Goal: Task Accomplishment & Management: Complete application form

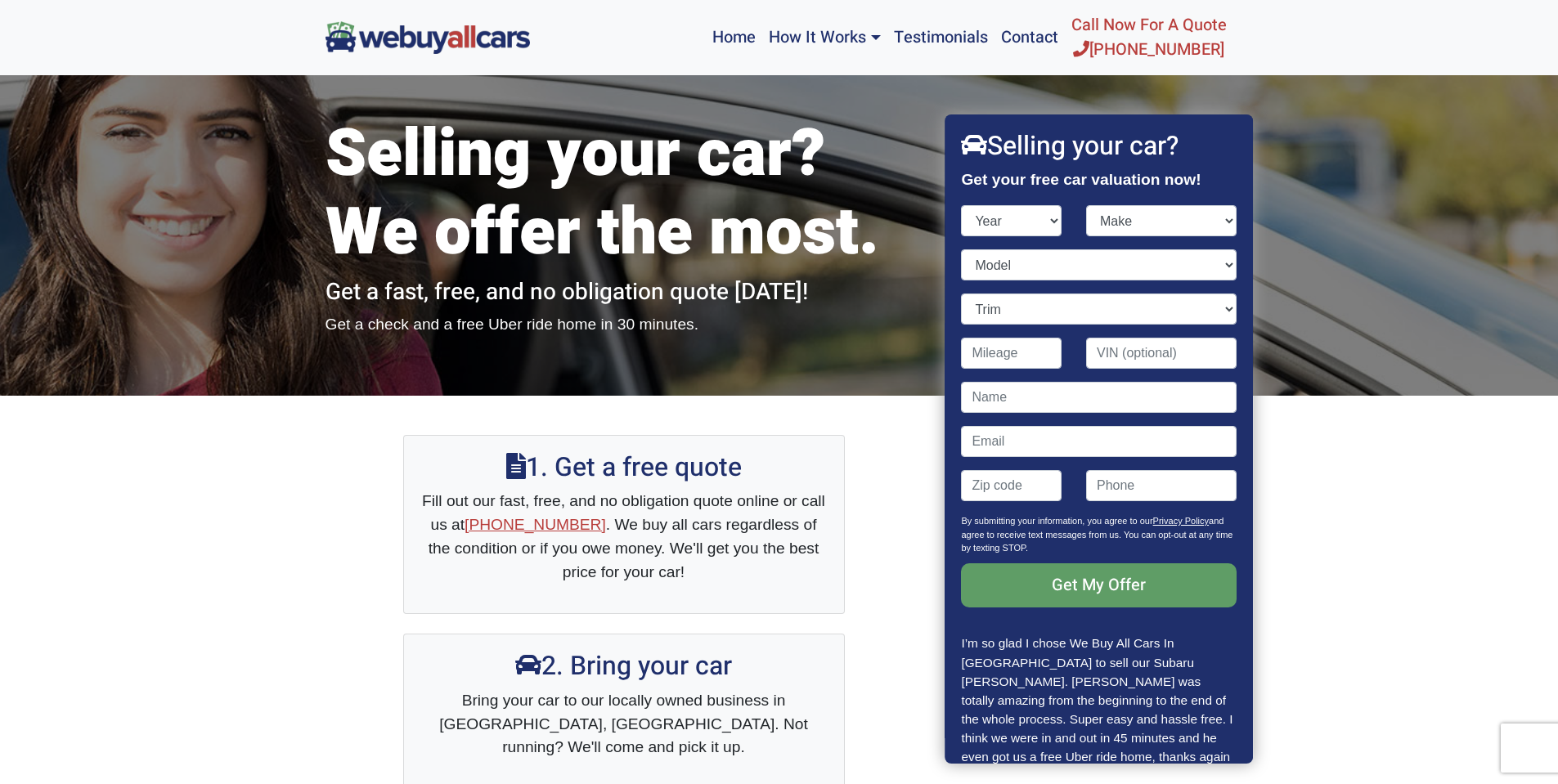
select select "2014"
click at [962, 205] on select "Year [DATE] 2024 2023 2022 2021 2020 2019 2018 2017 2016 2015 2014 2013 2012 20…" at bounding box center [1012, 221] width 101 height 31
click at [1143, 222] on select "Make Acura Aston [PERSON_NAME] Audi Bentley BMW Buick Cadillac Chevrolet Chrysl…" at bounding box center [1162, 221] width 151 height 31
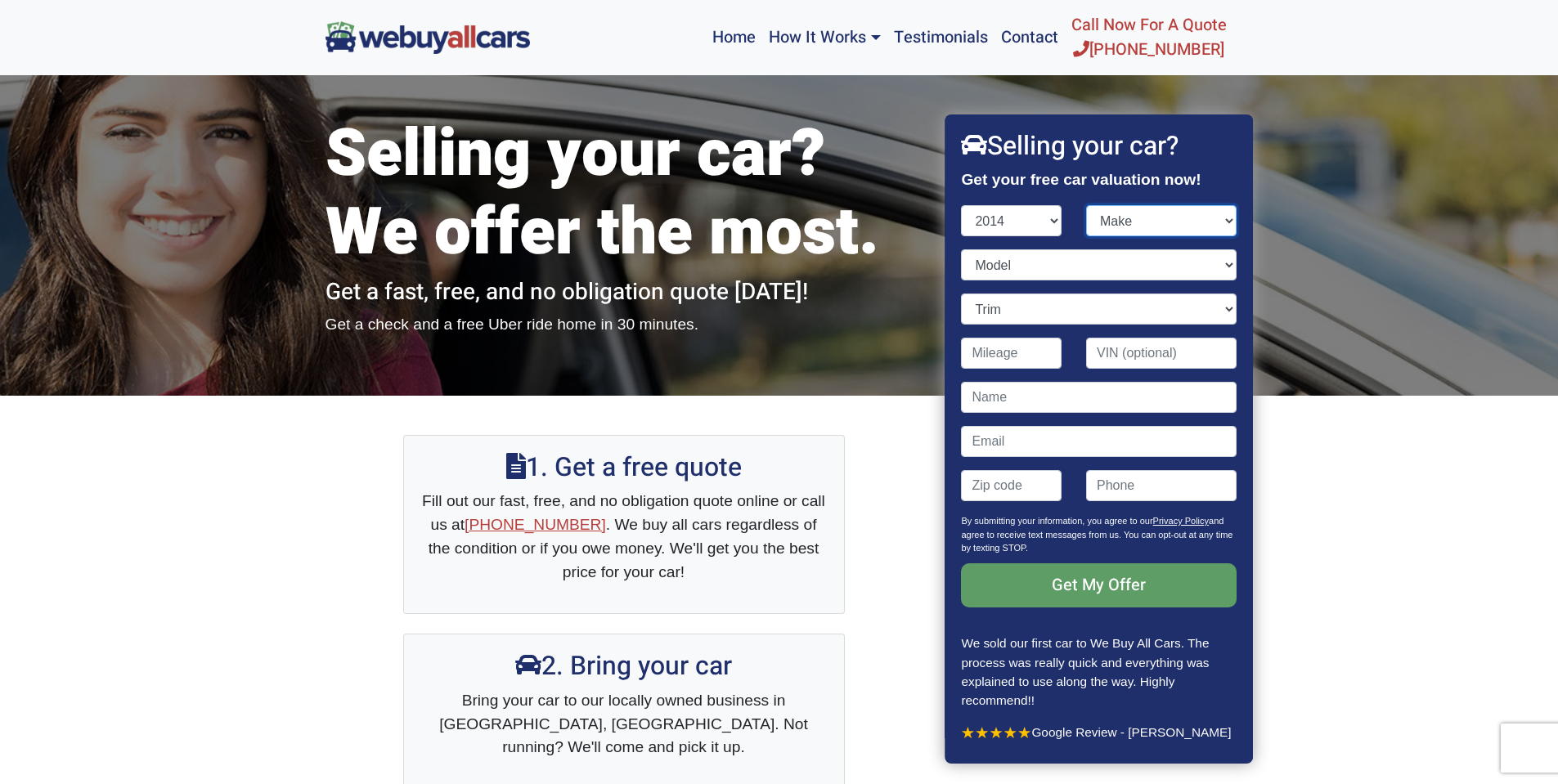
select select "Subaru"
click at [1087, 205] on select "Make Acura Aston [PERSON_NAME] Audi Bentley BMW Buick Cadillac Chevrolet Chrysl…" at bounding box center [1162, 221] width 151 height 31
click at [1051, 269] on select "Model" at bounding box center [1099, 265] width 275 height 31
select select "XV Crosstrek"
click at [962, 249] on select "Model BRZ Forester Impreza Impreza WRX Legacy Outback Tribeca XV Crosstrek" at bounding box center [1099, 265] width 275 height 31
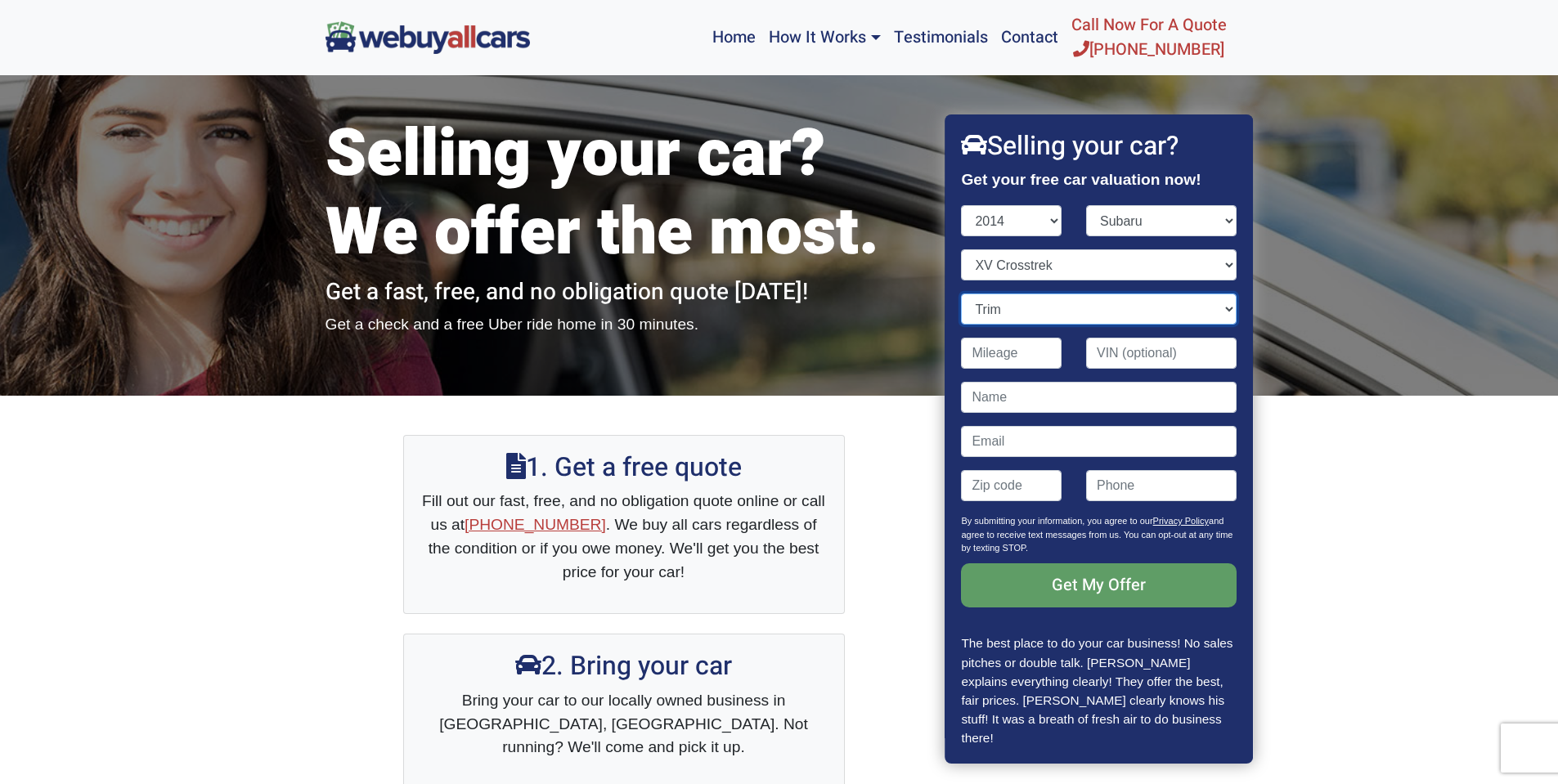
click at [1046, 316] on select "Trim" at bounding box center [1099, 309] width 275 height 31
click at [1046, 316] on select "Trim Hybrid 4dr SUV AWD (2.0L 4cyl gas/electric hybrid CVT) Hybrid Touring 4dr …" at bounding box center [1099, 309] width 275 height 31
click at [962, 293] on select "Trim Hybrid 4dr SUV AWD (2.0L 4cyl gas/electric hybrid CVT) Hybrid Touring 4dr …" at bounding box center [1099, 309] width 275 height 31
click at [1022, 360] on input "Contact form" at bounding box center [1012, 353] width 101 height 31
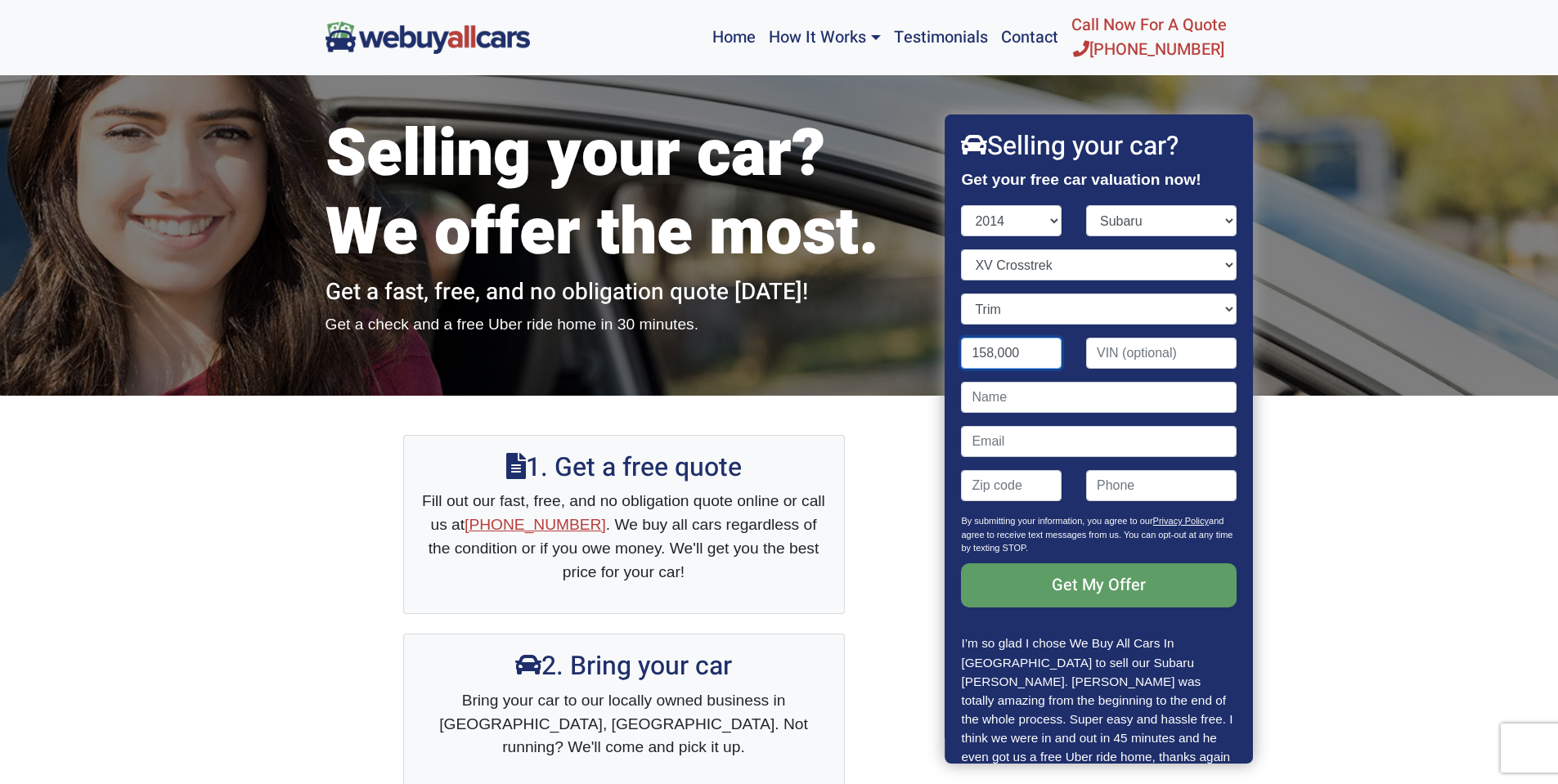
type input "158,000"
click at [1010, 411] on input "Contact form" at bounding box center [1099, 397] width 275 height 31
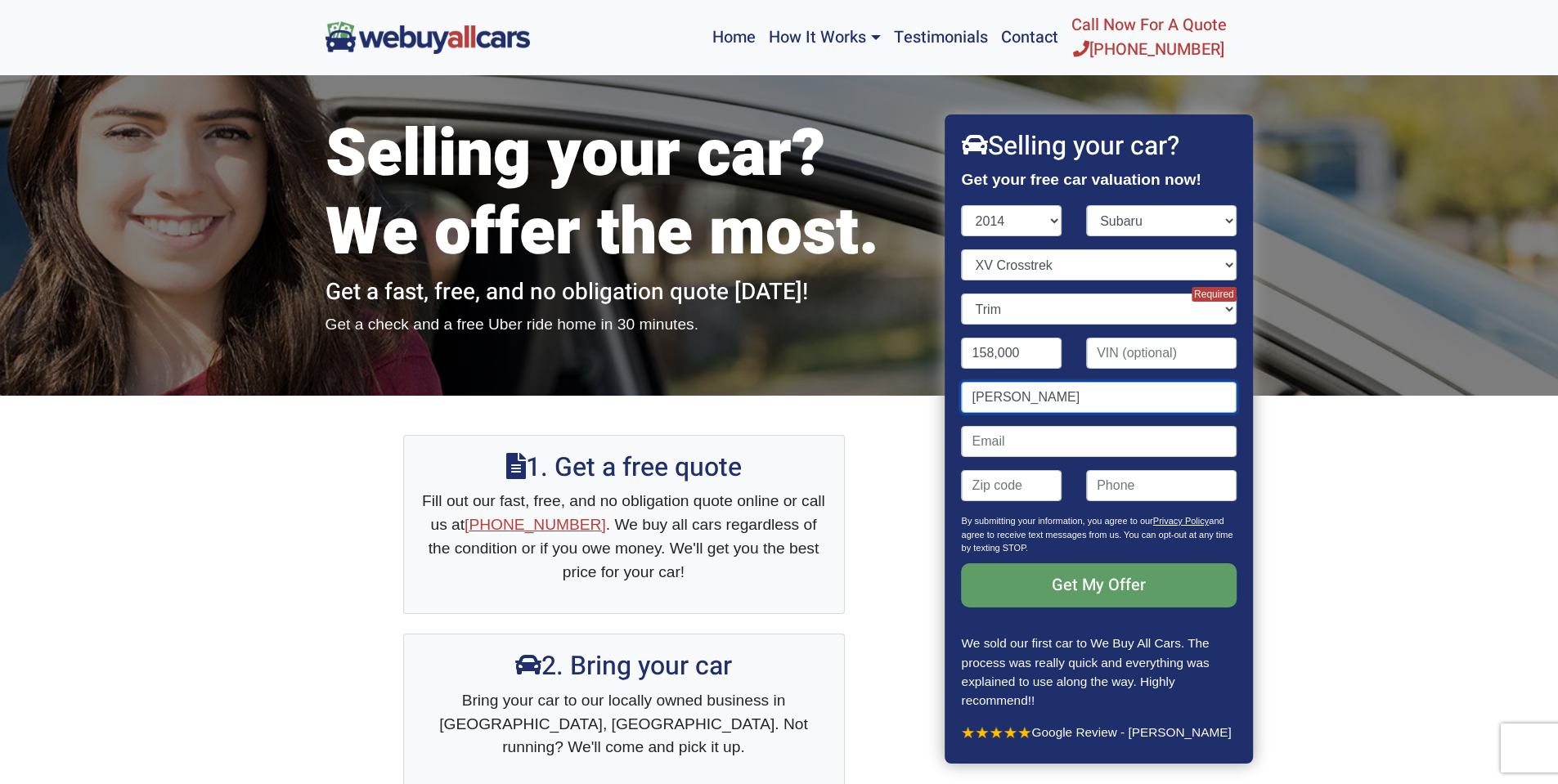
type input "[PERSON_NAME]"
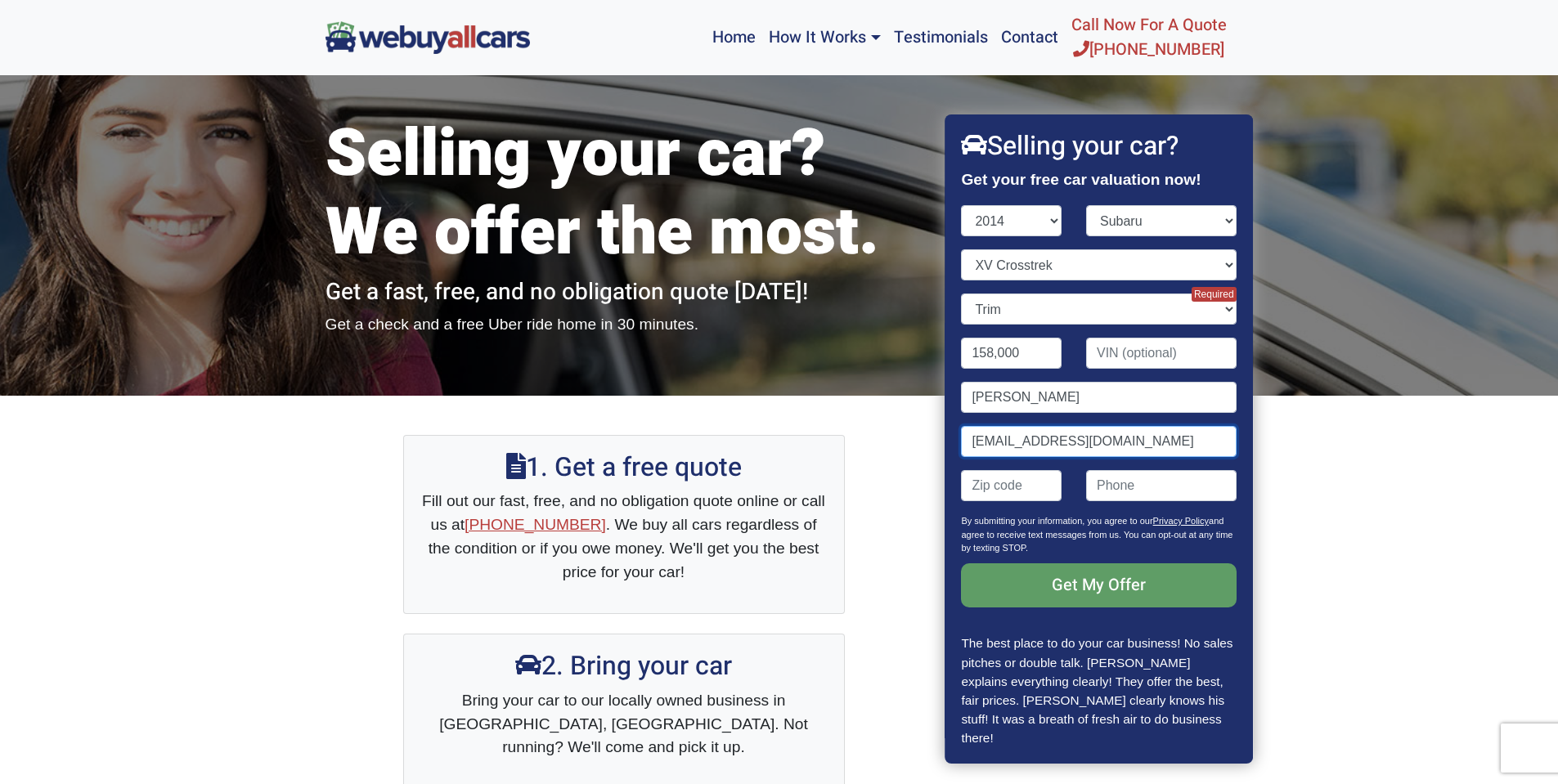
type input "[EMAIL_ADDRESS][DOMAIN_NAME]"
type input "08081"
type input "[PHONE_NUMBER]"
click at [1015, 309] on select "Trim Hybrid 4dr SUV AWD (2.0L 4cyl gas/electric hybrid CVT) Hybrid Touring 4dr …" at bounding box center [1099, 309] width 275 height 31
click at [1162, 326] on div "Trim Hybrid 4dr SUV AWD (2.0L 4cyl gas/electric hybrid CVT) Hybrid Touring 4dr …" at bounding box center [1099, 315] width 300 height 44
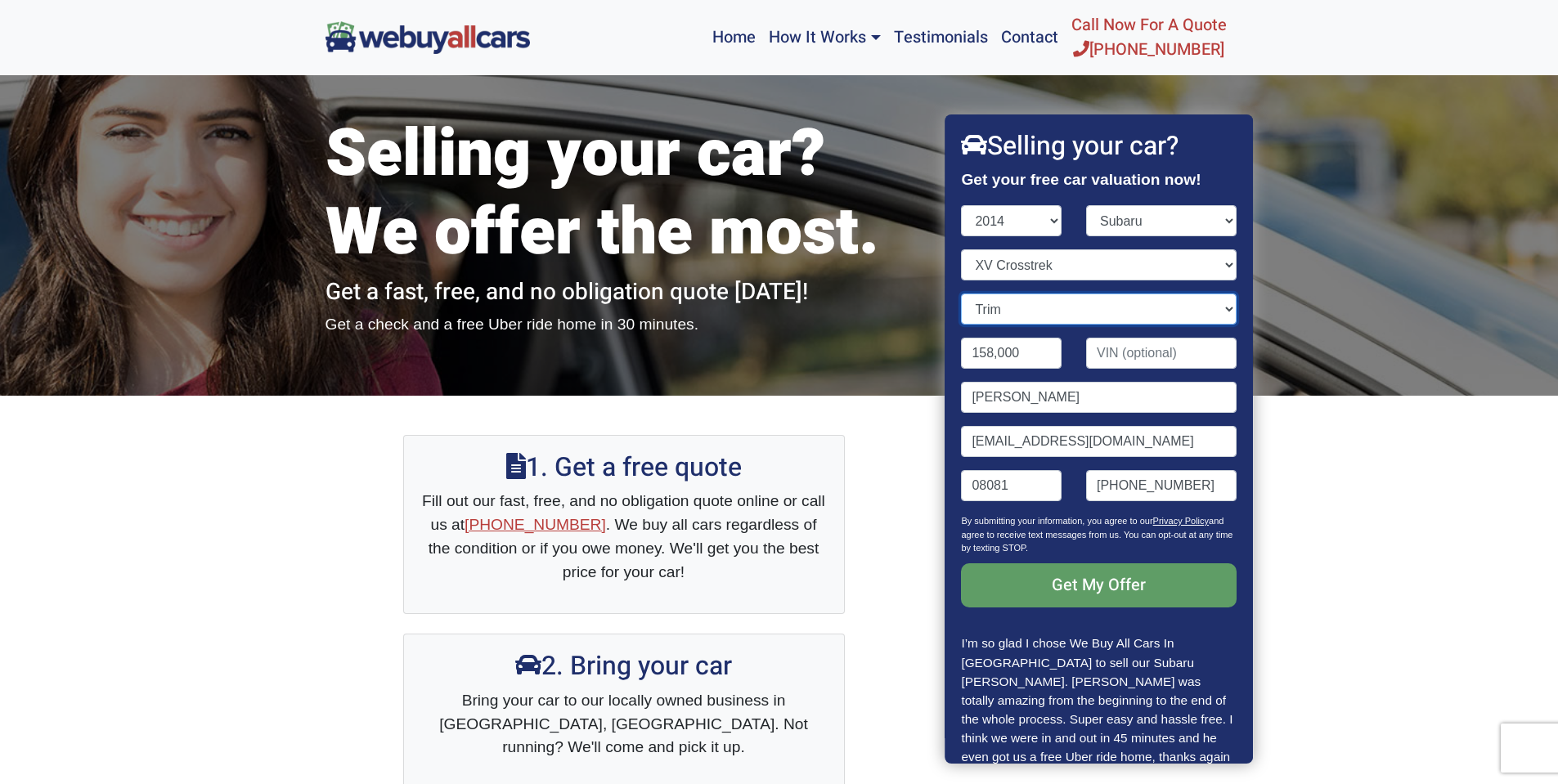
click at [1141, 309] on select "Trim Hybrid 4dr SUV AWD (2.0L 4cyl gas/electric hybrid CVT) Hybrid Touring 4dr …" at bounding box center [1099, 309] width 275 height 31
select select "Premium 4dr SUV AWD (2.0L 4cyl)"
click at [962, 293] on select "Trim Hybrid 4dr SUV AWD (2.0L 4cyl gas/electric hybrid CVT) Hybrid Touring 4dr …" at bounding box center [1099, 309] width 275 height 31
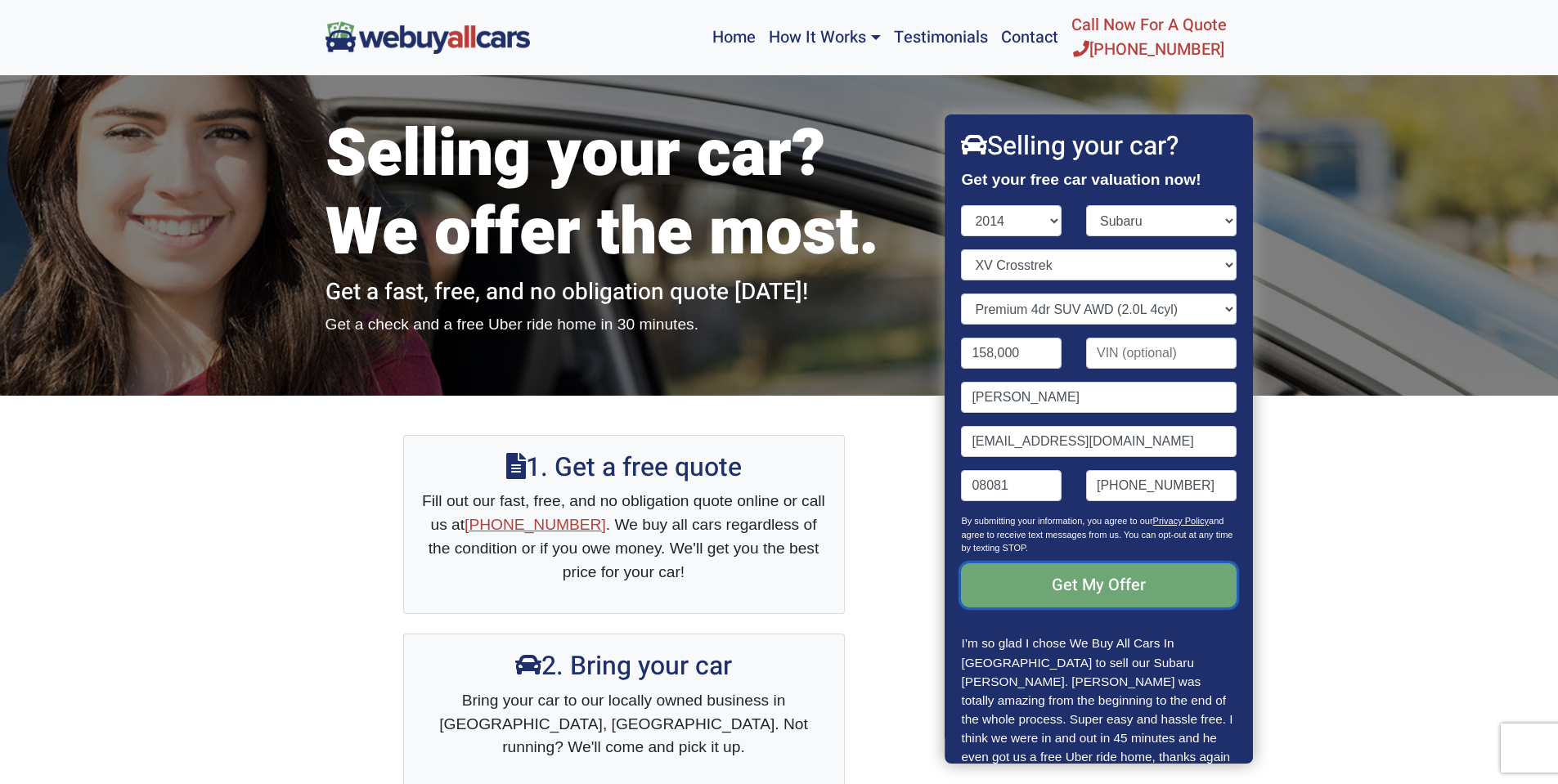
click at [1086, 579] on input "Get My Offer" at bounding box center [1099, 585] width 275 height 44
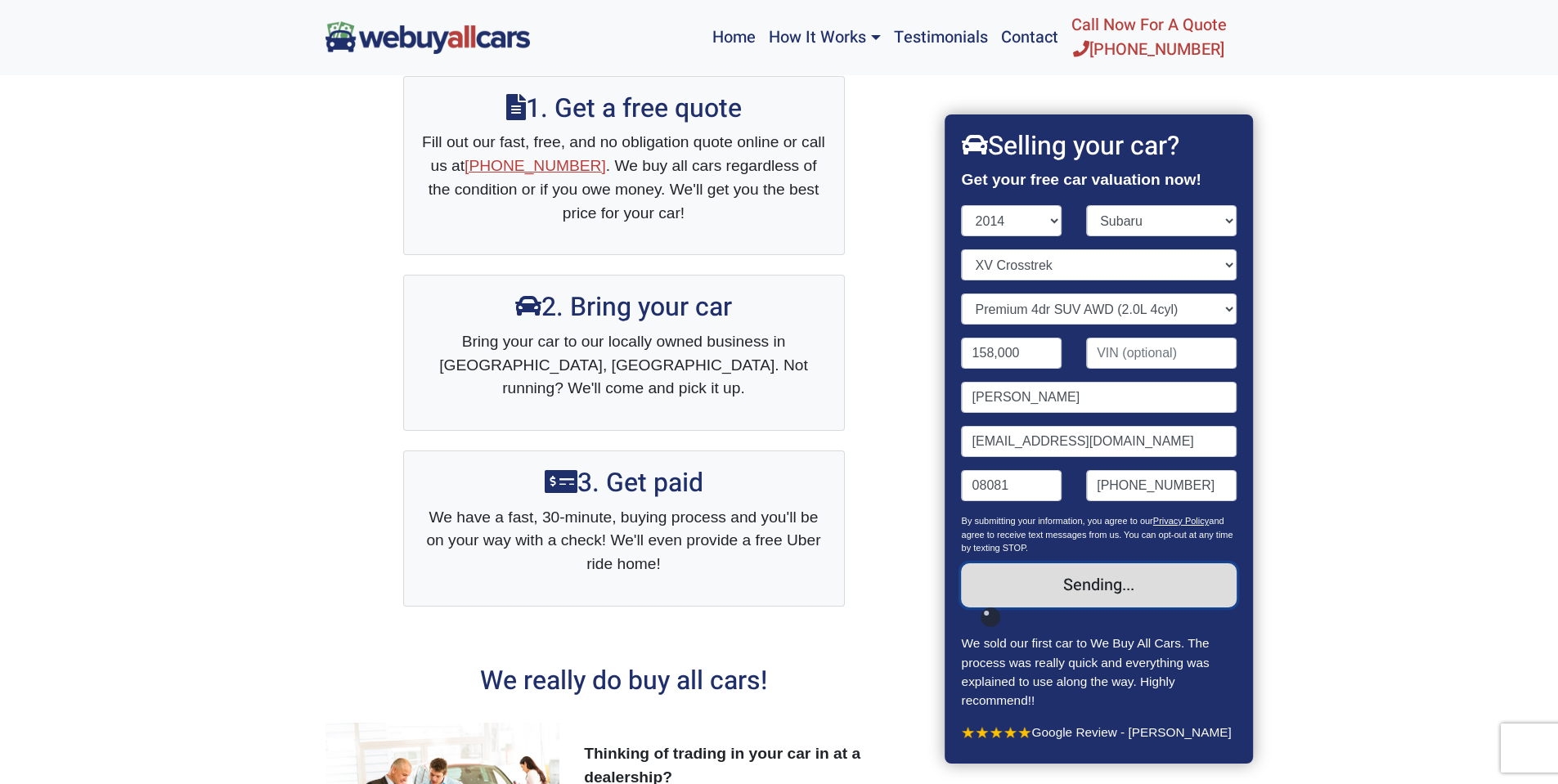
scroll to position [572, 0]
